Goal: Book appointment/travel/reservation

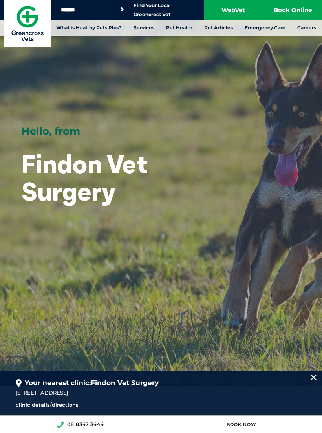
click at [299, 10] on link "Book Online" at bounding box center [292, 10] width 59 height 20
click at [158, 8] on link "Find Your Local Greencross Vet" at bounding box center [151, 9] width 37 height 15
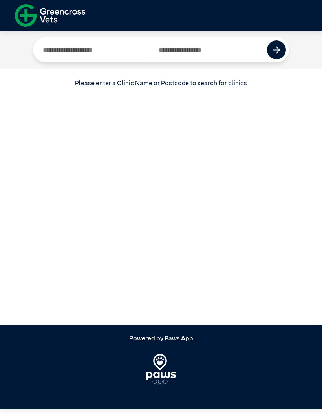
click at [209, 50] on input "Search by Postcode" at bounding box center [209, 49] width 116 height 25
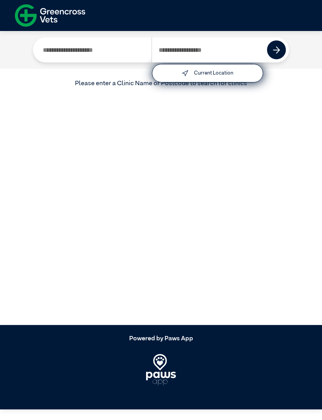
click at [119, 54] on input "Search by Clinic Name" at bounding box center [93, 49] width 115 height 25
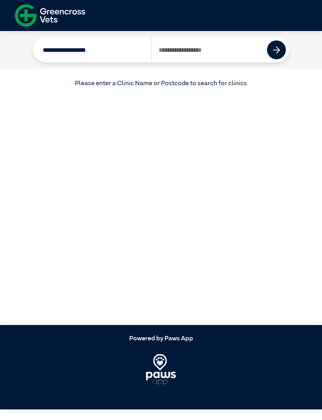
type input "**********"
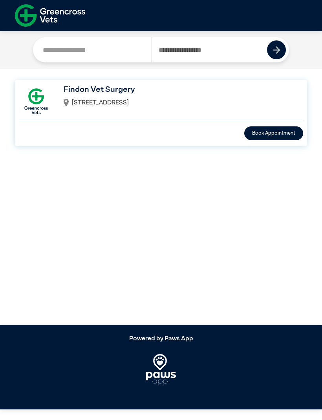
click at [293, 128] on button "Book Appointment" at bounding box center [273, 133] width 59 height 14
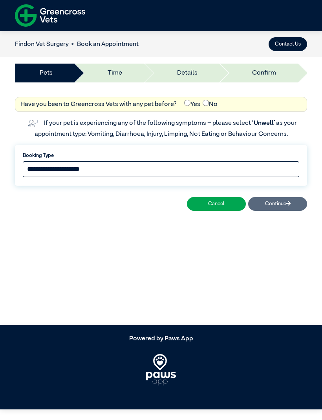
click at [220, 168] on select "**********" at bounding box center [161, 169] width 276 height 16
select select "*****"
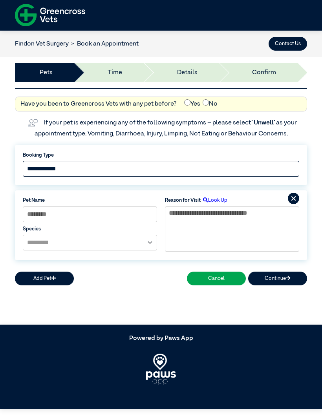
scroll to position [7, 0]
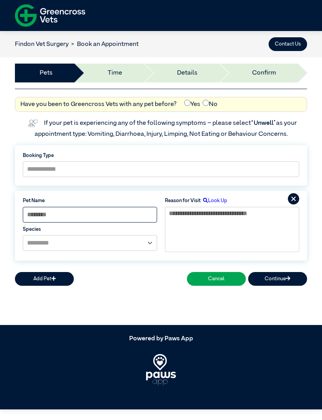
click at [123, 207] on input at bounding box center [90, 215] width 134 height 16
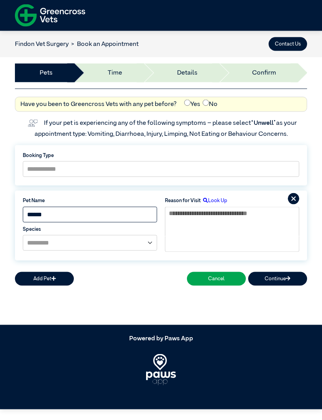
type input "******"
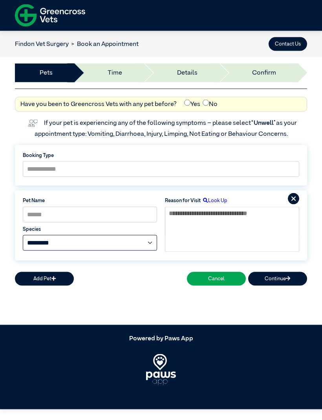
click at [148, 235] on select "********* *** ***" at bounding box center [90, 243] width 134 height 16
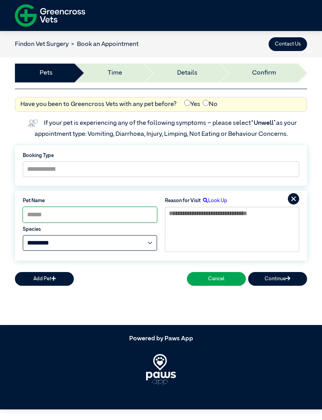
select select "*****"
click at [285, 272] on button "Continue" at bounding box center [277, 279] width 59 height 14
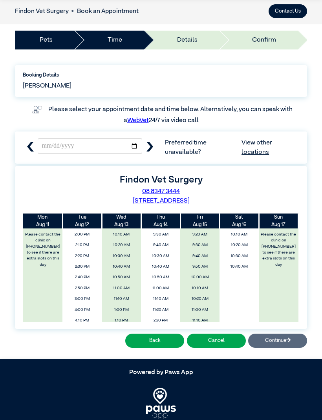
scroll to position [0, 0]
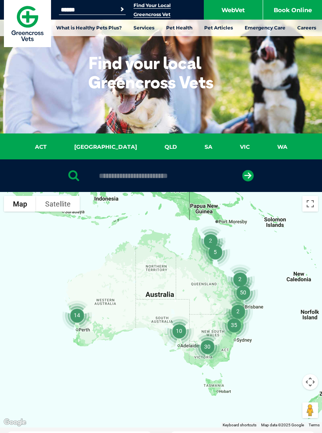
click at [200, 176] on input "text" at bounding box center [160, 176] width 131 height 8
click at [191, 147] on link "SA" at bounding box center [208, 146] width 35 height 9
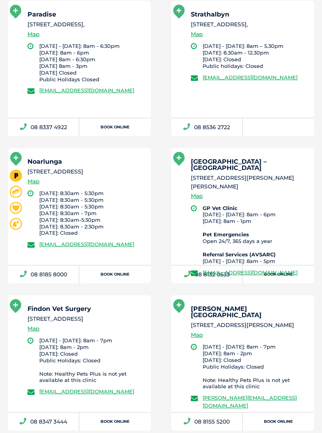
scroll to position [725, 0]
click at [63, 388] on link "[EMAIL_ADDRESS][DOMAIN_NAME]" at bounding box center [86, 391] width 95 height 6
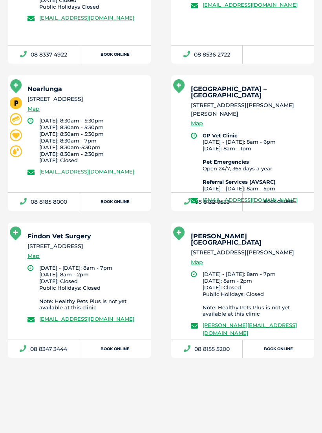
scroll to position [798, 0]
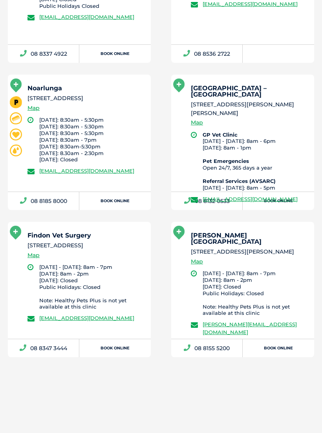
click at [75, 237] on h5 "Findon Vet Surgery" at bounding box center [85, 235] width 116 height 6
click at [77, 238] on h5 "Findon Vet Surgery" at bounding box center [85, 235] width 116 height 6
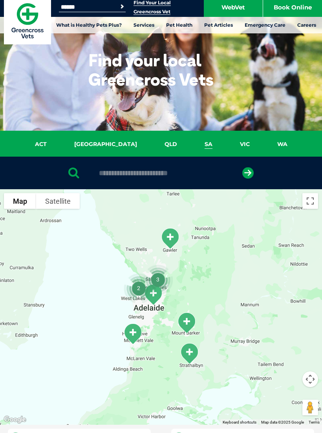
scroll to position [0, 0]
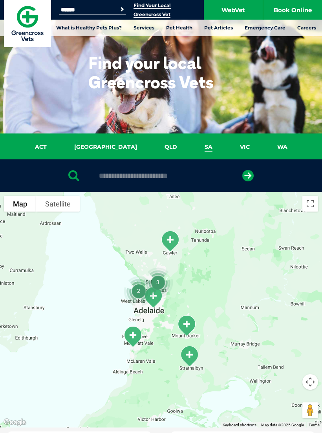
click at [158, 7] on link "Find Your Local Greencross Vet" at bounding box center [151, 9] width 37 height 15
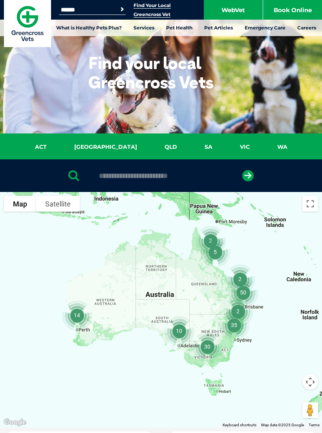
click at [141, 179] on input "text" at bounding box center [160, 176] width 131 height 8
type input "**********"
click at [248, 175] on button "submit" at bounding box center [247, 175] width 11 height 11
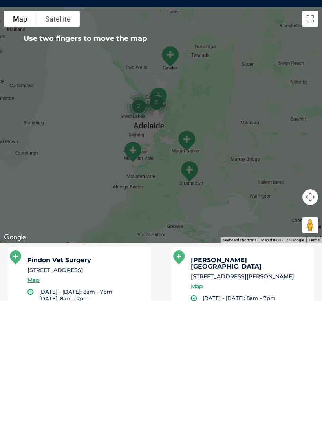
scroll to position [185, 0]
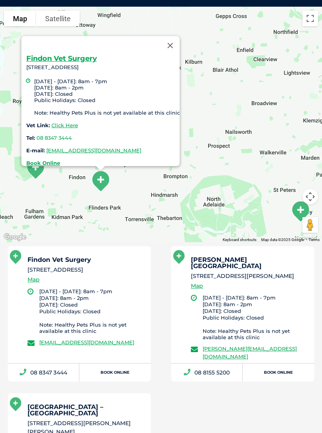
click link "Click Here"
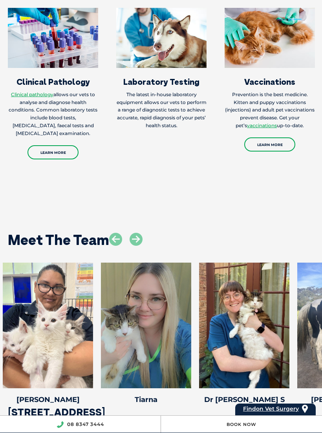
scroll to position [1095, 0]
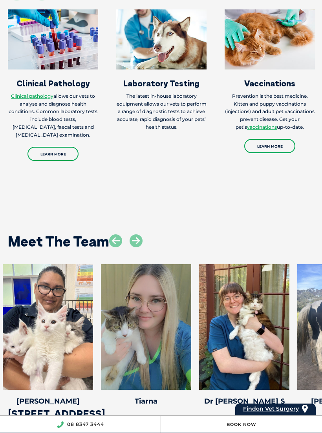
click at [140, 234] on icon at bounding box center [135, 240] width 13 height 13
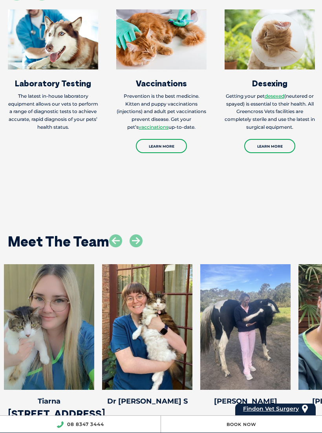
click at [138, 234] on icon at bounding box center [135, 240] width 13 height 13
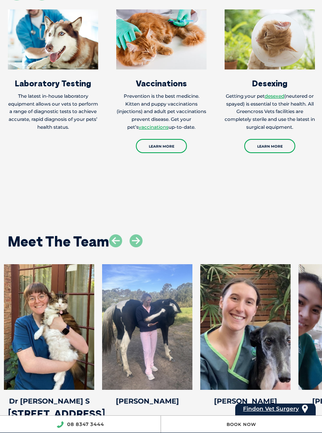
click at [135, 234] on icon at bounding box center [135, 240] width 13 height 13
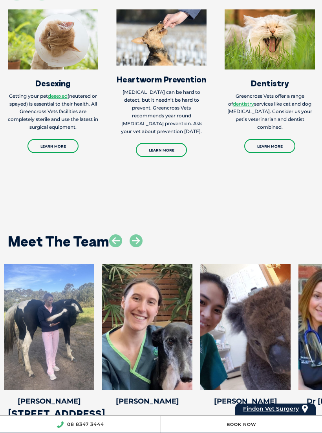
click at [283, 377] on icon at bounding box center [286, 385] width 26 height 26
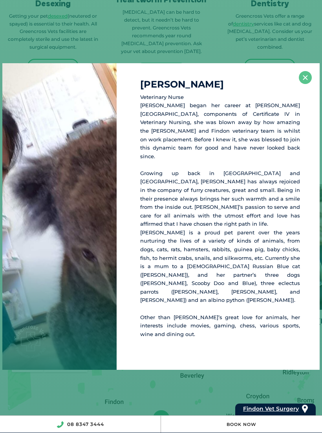
scroll to position [1176, 0]
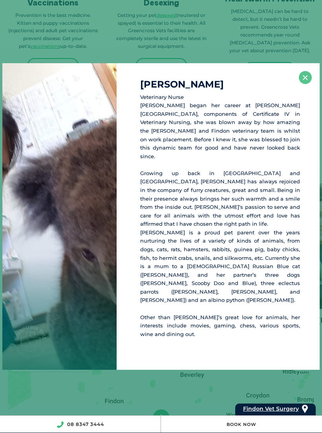
click at [304, 84] on button "×" at bounding box center [305, 77] width 13 height 13
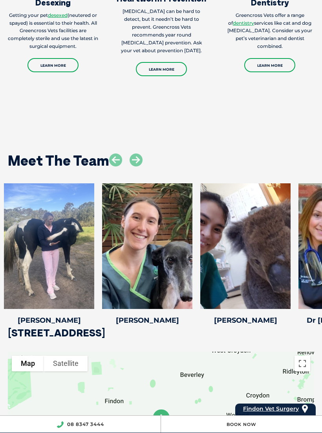
click at [138, 153] on icon at bounding box center [135, 159] width 13 height 13
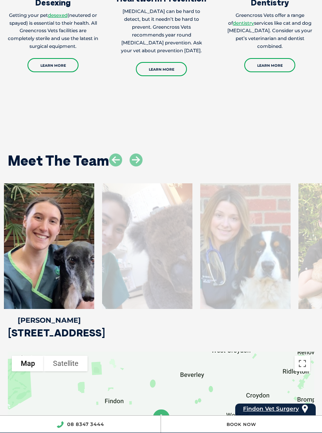
click at [259, 224] on div at bounding box center [245, 246] width 90 height 126
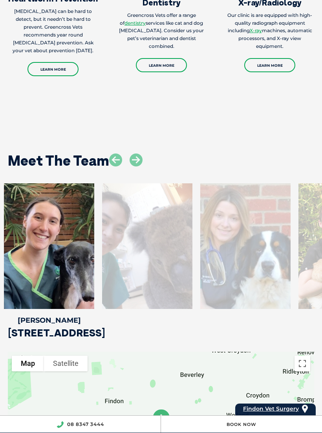
click at [255, 226] on div at bounding box center [245, 246] width 90 height 126
click at [134, 153] on icon at bounding box center [135, 159] width 13 height 13
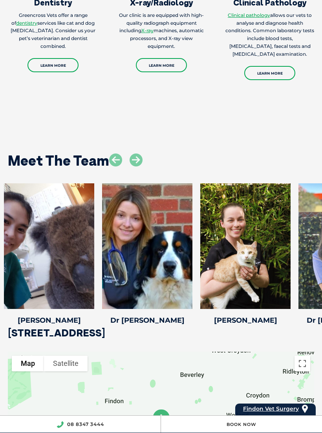
click at [195, 299] on icon at bounding box center [188, 304] width 26 height 26
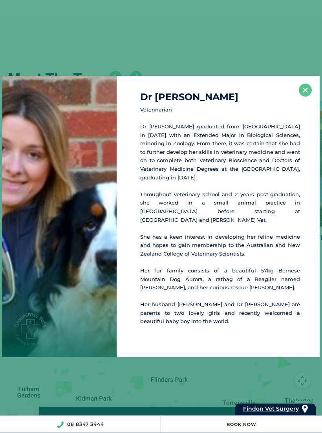
scroll to position [1263, 0]
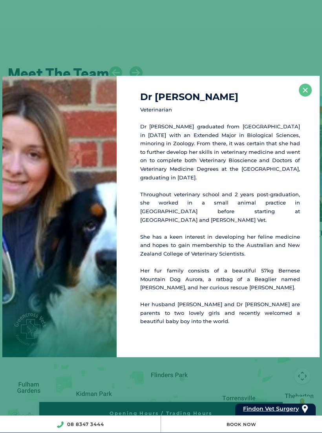
click at [303, 97] on button "×" at bounding box center [305, 90] width 13 height 13
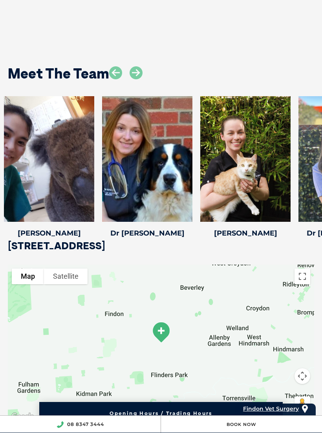
click at [288, 211] on icon at bounding box center [286, 217] width 26 height 26
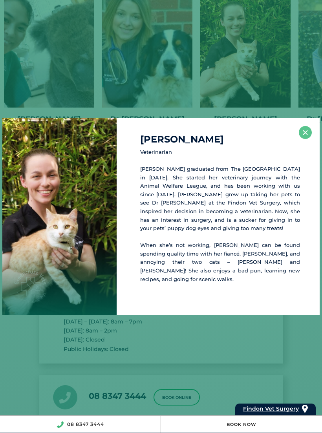
scroll to position [1380, 0]
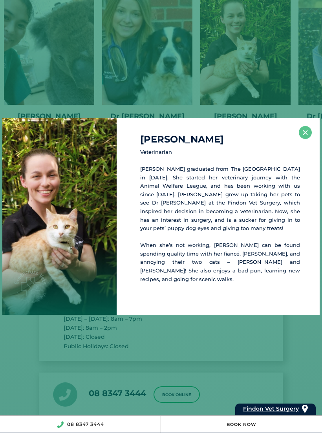
click at [301, 139] on button "×" at bounding box center [305, 132] width 13 height 13
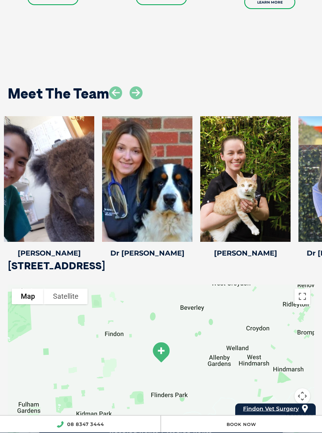
scroll to position [1243, 0]
click at [117, 87] on icon at bounding box center [115, 92] width 13 height 13
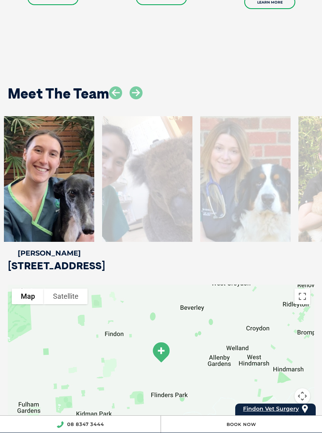
click at [138, 86] on icon at bounding box center [135, 92] width 13 height 13
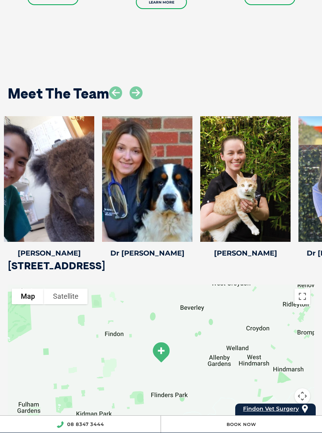
click at [138, 86] on icon at bounding box center [135, 92] width 13 height 13
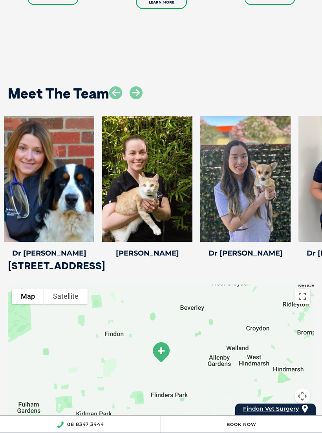
click at [136, 86] on icon at bounding box center [135, 92] width 13 height 13
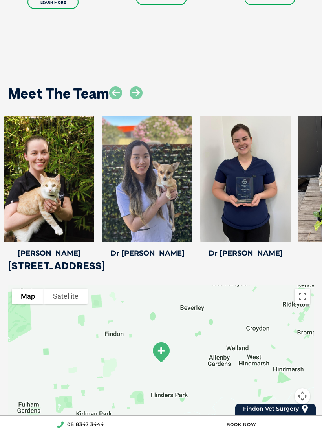
click at [139, 88] on icon at bounding box center [135, 92] width 13 height 13
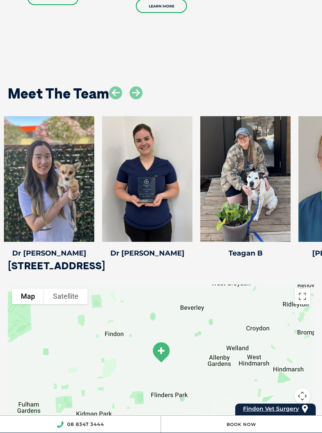
click at [137, 86] on icon at bounding box center [135, 92] width 13 height 13
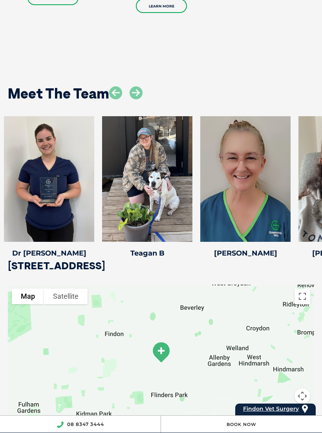
click at [116, 86] on icon at bounding box center [115, 92] width 13 height 13
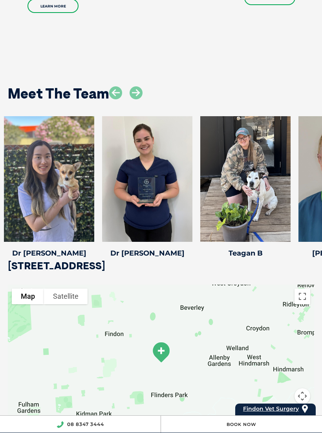
click at [117, 86] on icon at bounding box center [115, 92] width 13 height 13
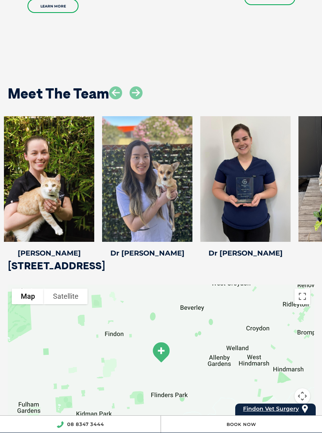
click at [118, 86] on icon at bounding box center [115, 92] width 13 height 13
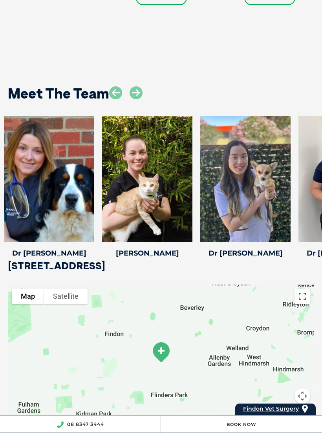
click at [117, 86] on icon at bounding box center [115, 92] width 13 height 13
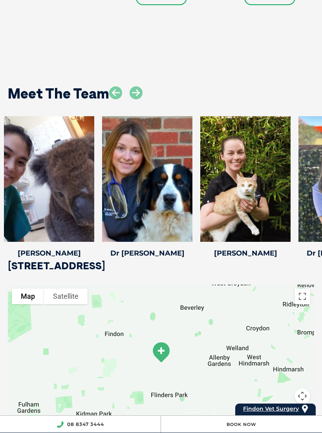
click at [118, 86] on icon at bounding box center [115, 92] width 13 height 13
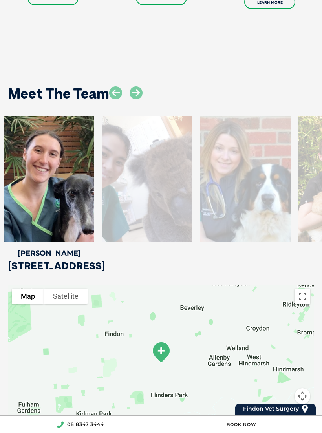
click at [93, 230] on icon at bounding box center [90, 237] width 26 height 26
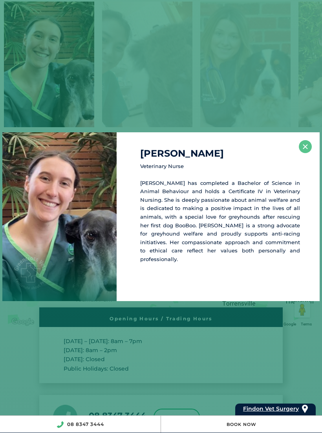
scroll to position [1360, 0]
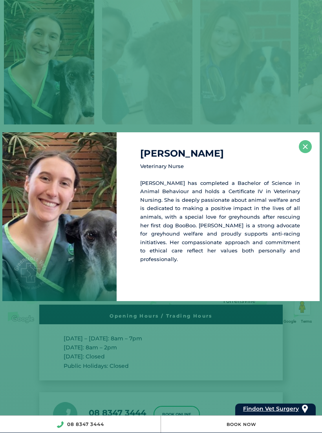
click at [306, 147] on button "×" at bounding box center [305, 146] width 13 height 13
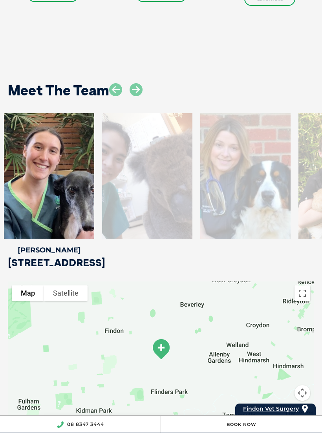
scroll to position [1233, 0]
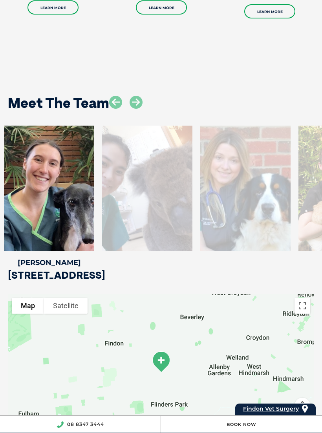
click at [139, 99] on icon at bounding box center [135, 102] width 13 height 13
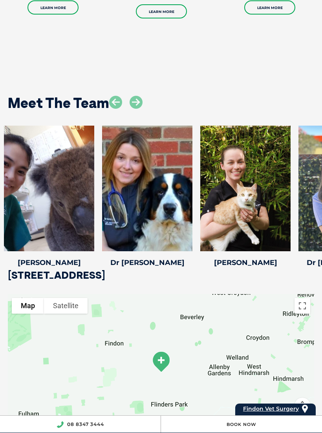
click at [136, 98] on icon at bounding box center [135, 102] width 13 height 13
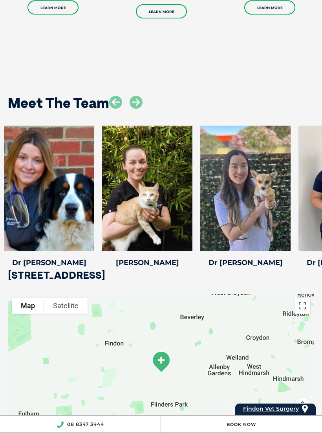
click at [286, 235] on icon at bounding box center [286, 246] width 26 height 26
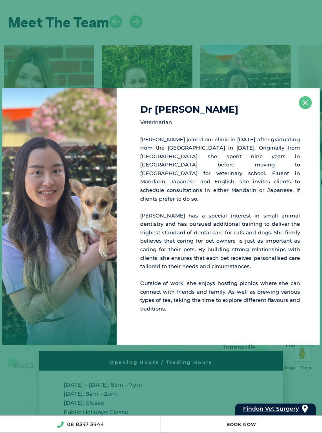
scroll to position [1324, 0]
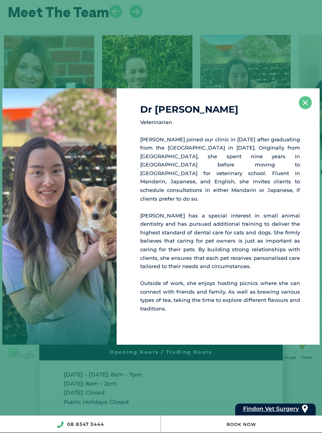
click at [307, 106] on div "Dr Molly O Veterinarian Dr Molly Oshiro joined our clinic in 2022 after graduat…" at bounding box center [218, 216] width 203 height 256
click at [305, 107] on button "×" at bounding box center [305, 102] width 13 height 13
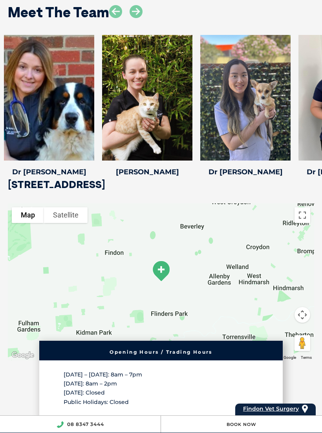
click at [138, 9] on icon at bounding box center [135, 11] width 13 height 13
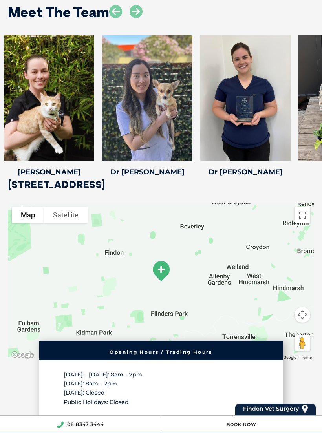
click at [289, 153] on icon at bounding box center [286, 155] width 26 height 26
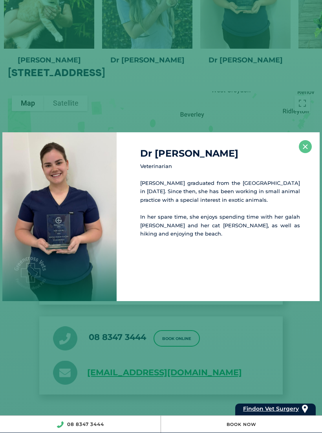
scroll to position [1441, 0]
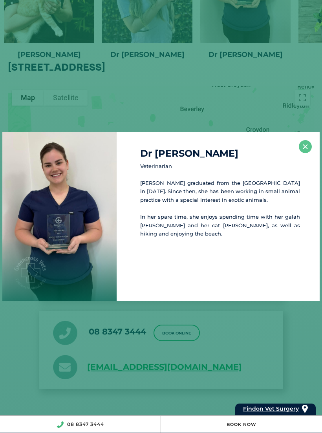
click at [308, 146] on button "×" at bounding box center [305, 146] width 13 height 13
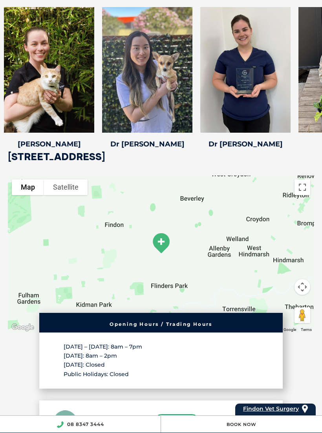
scroll to position [1349, 0]
